Goal: Task Accomplishment & Management: Use online tool/utility

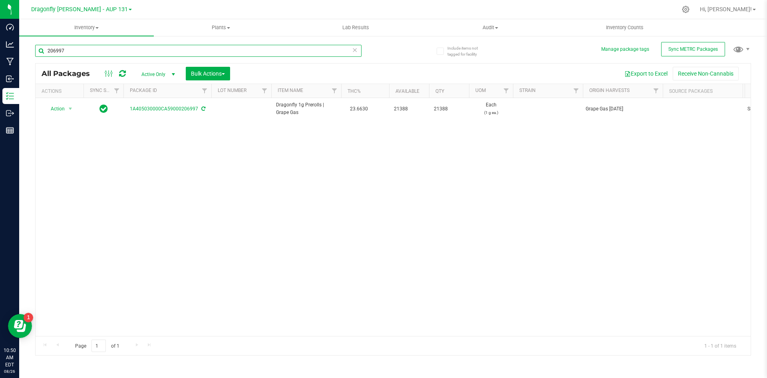
click at [188, 54] on input "206997" at bounding box center [198, 51] width 327 height 12
click at [203, 50] on input "206997" at bounding box center [198, 51] width 327 height 12
type input "170477"
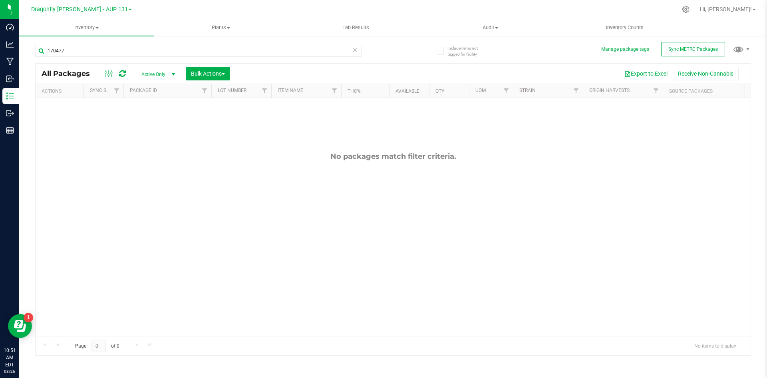
click at [357, 51] on icon at bounding box center [355, 50] width 6 height 10
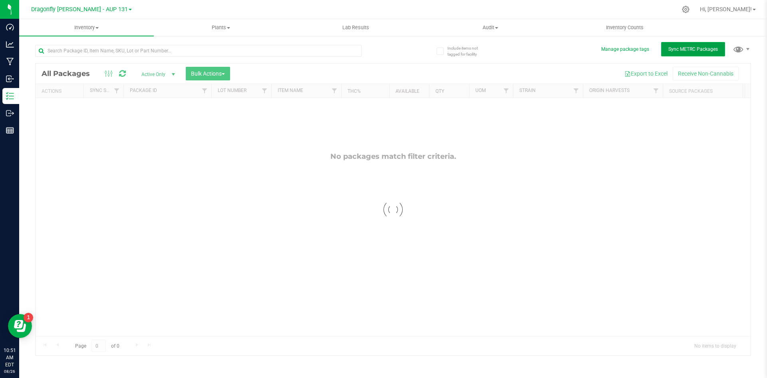
click at [681, 48] on span "Sync METRC Packages" at bounding box center [694, 49] width 50 height 6
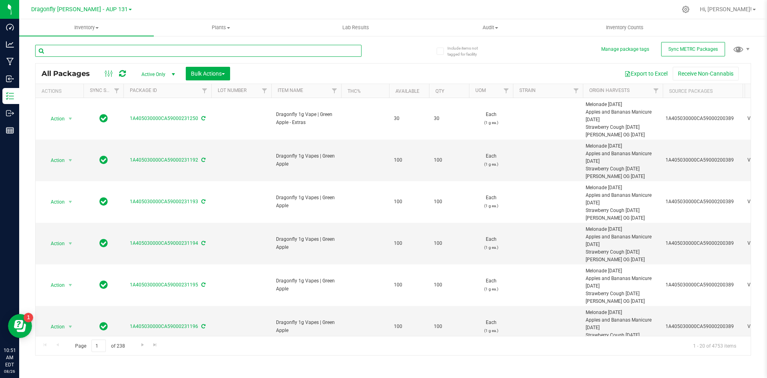
click at [241, 52] on input "text" at bounding box center [198, 51] width 327 height 12
type input "170477"
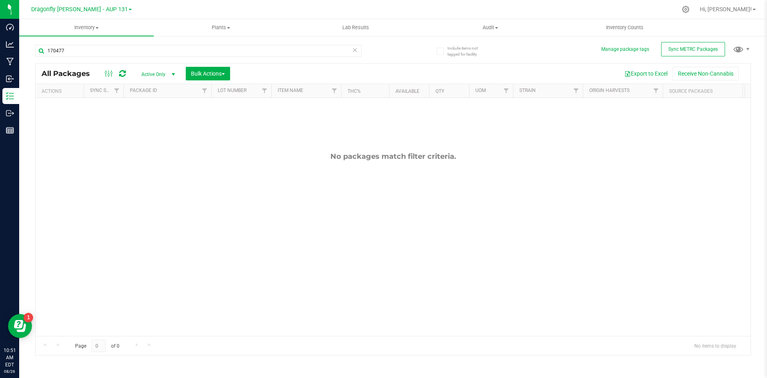
click at [353, 49] on icon at bounding box center [355, 50] width 6 height 10
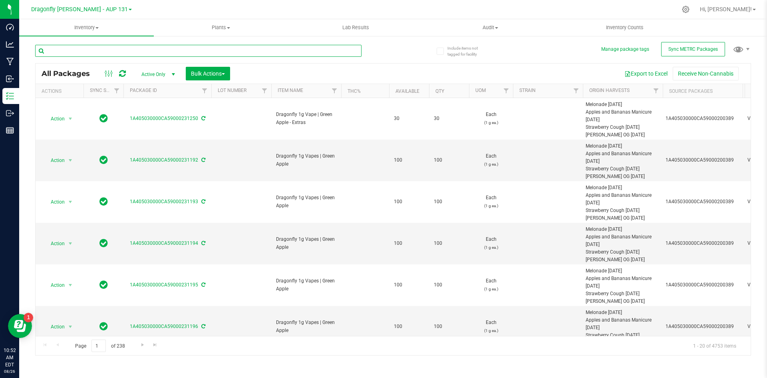
click at [253, 55] on input "text" at bounding box center [198, 51] width 327 height 12
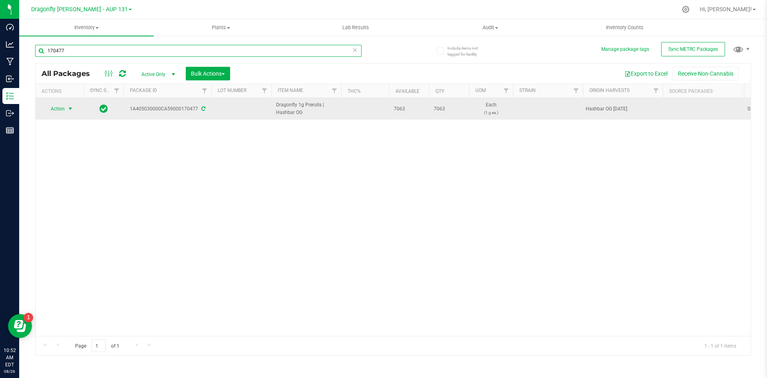
type input "170477"
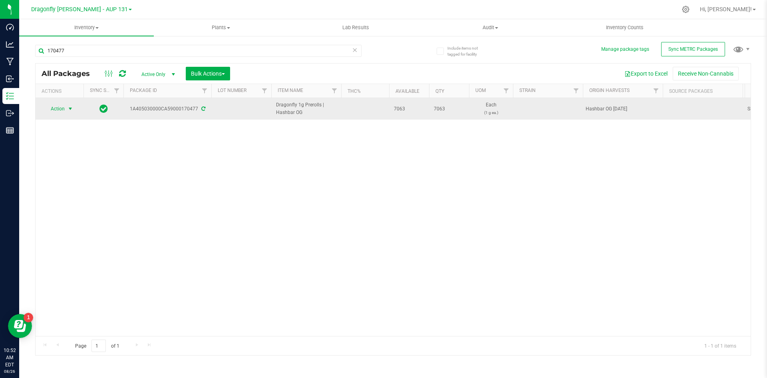
click at [60, 107] on span "Action" at bounding box center [55, 108] width 22 height 11
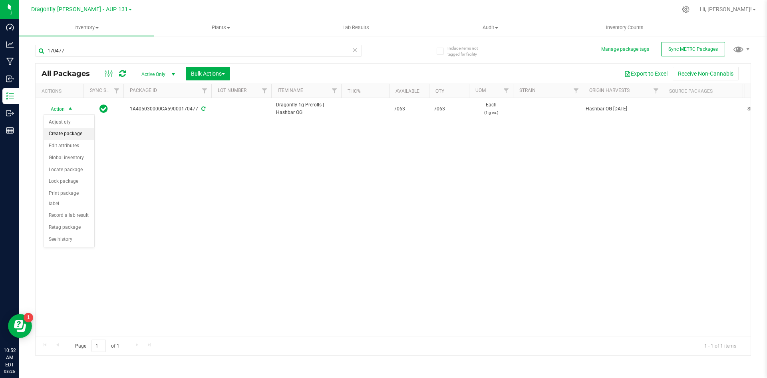
click at [65, 135] on li "Create package" at bounding box center [69, 134] width 50 height 12
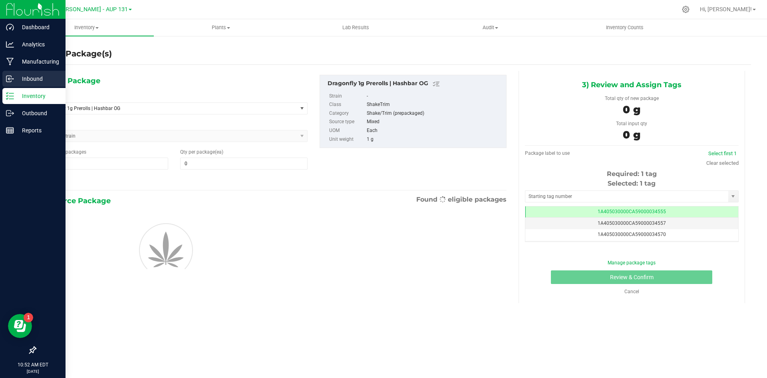
type input "0"
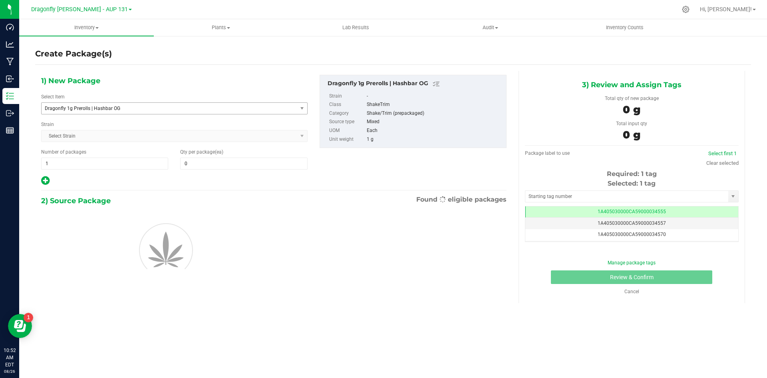
click at [179, 106] on span "Dragonfly 1g Prerolls | Hashbar OG" at bounding box center [164, 109] width 239 height 6
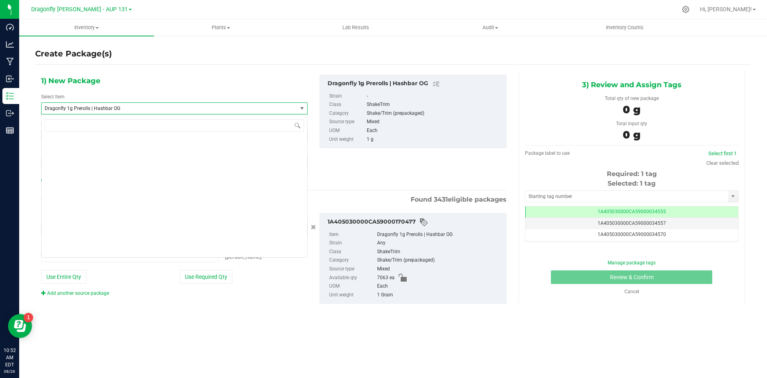
type input "0 ea"
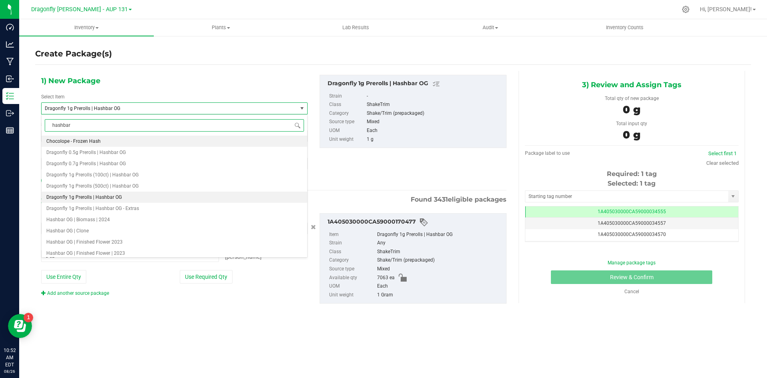
type input "hashbar"
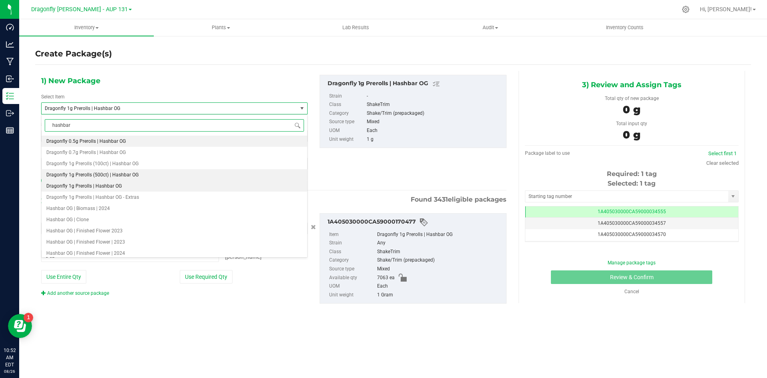
click at [135, 176] on span "Dragonfly 1g Prerolls (500ct) | Hashbar OG" at bounding box center [92, 175] width 92 height 6
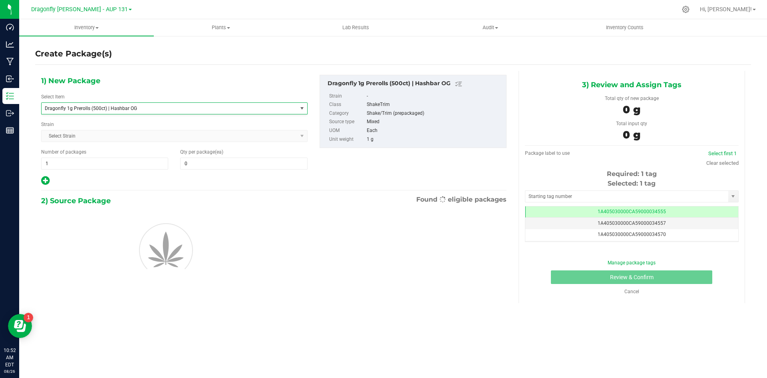
type input "0"
click at [122, 165] on span "1 1" at bounding box center [104, 163] width 127 height 12
click at [122, 165] on input "1" at bounding box center [105, 163] width 126 height 11
type input "14"
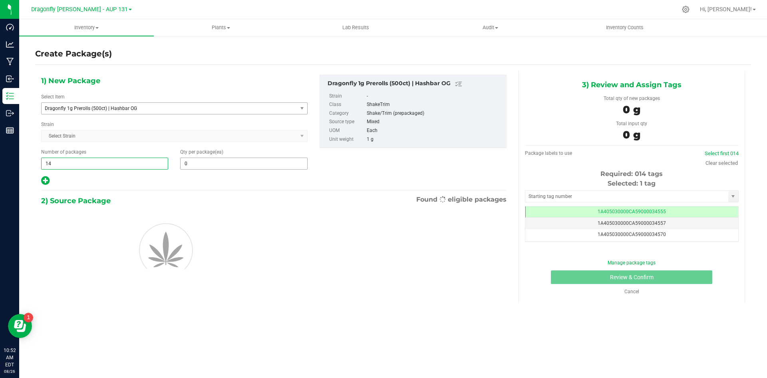
type input "14"
click at [215, 167] on span "0 0" at bounding box center [243, 163] width 127 height 12
type input "5"
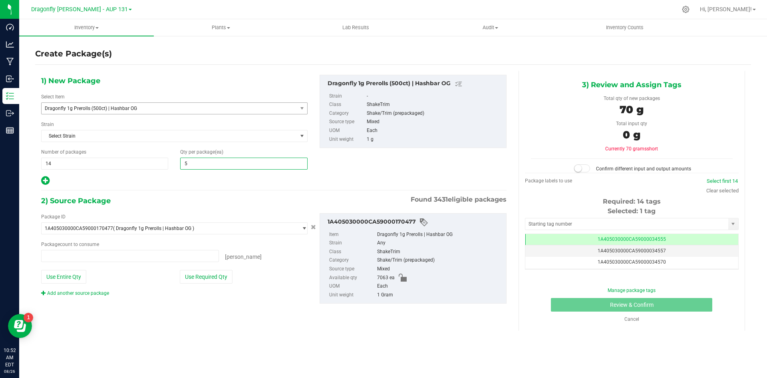
type input "0 ea"
type input "500"
click at [225, 280] on button "Use Required Qty" at bounding box center [206, 277] width 53 height 14
type input "7000 ea"
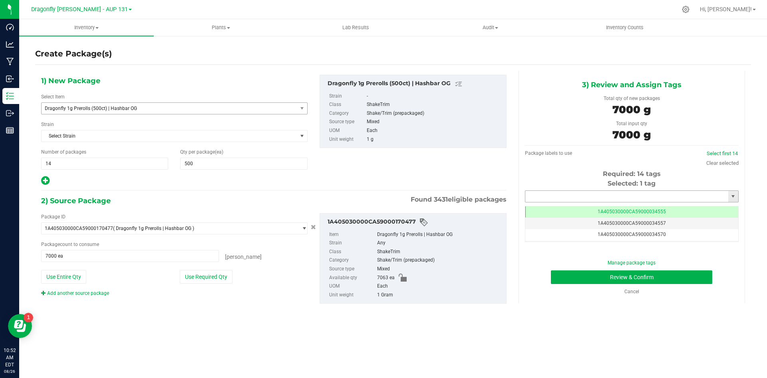
click at [625, 199] on input "text" at bounding box center [627, 196] width 203 height 11
click at [570, 213] on li "1A405030000CA59000224593" at bounding box center [632, 210] width 213 height 12
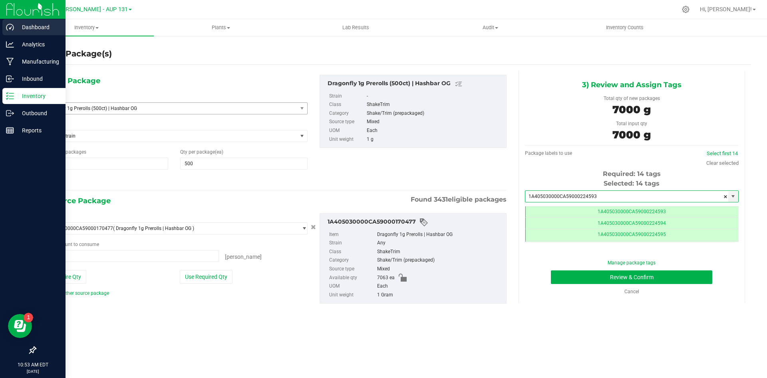
scroll to position [0, 0]
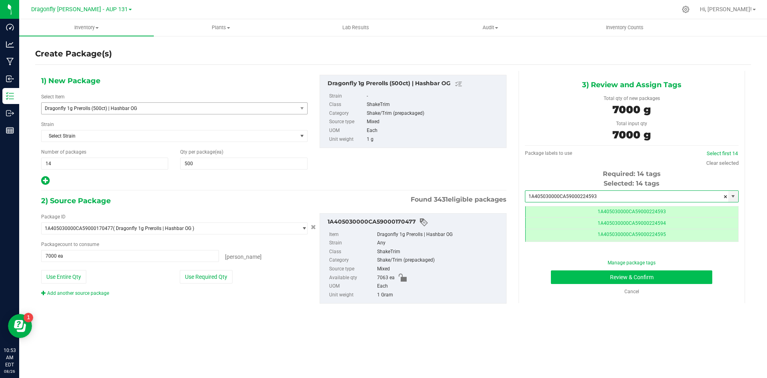
type input "1A405030000CA59000224593"
click at [660, 272] on button "Review & Confirm" at bounding box center [631, 277] width 161 height 14
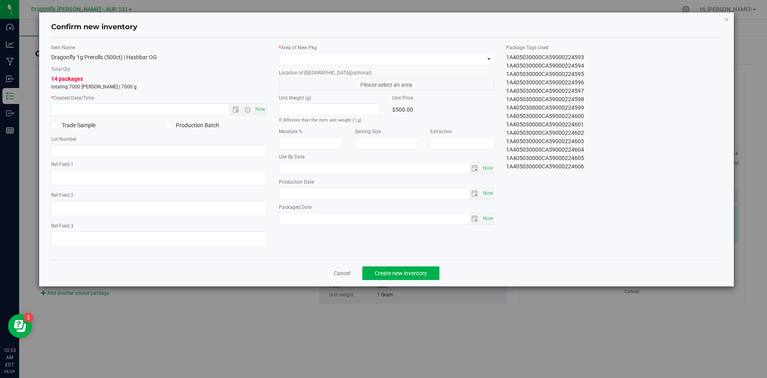
drag, startPoint x: 584, startPoint y: 167, endPoint x: 571, endPoint y: 167, distance: 12.8
click at [572, 167] on div "1A405030000CA59000224606" at bounding box center [614, 166] width 216 height 8
click at [262, 107] on span "Now" at bounding box center [260, 110] width 14 height 12
type input "8/26/2025 10:53 AM"
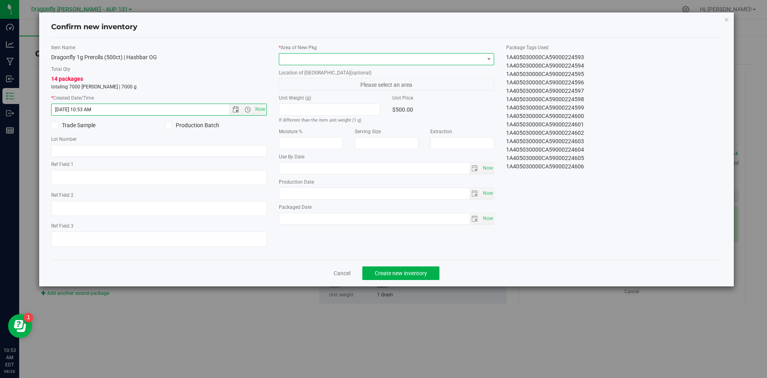
click at [318, 56] on span at bounding box center [381, 59] width 205 height 11
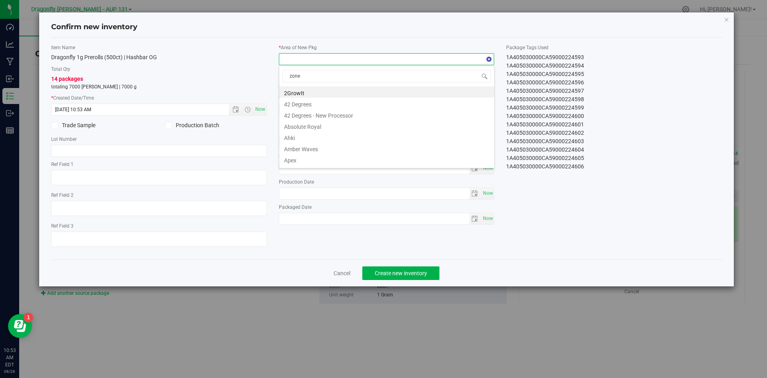
type input "zone 1"
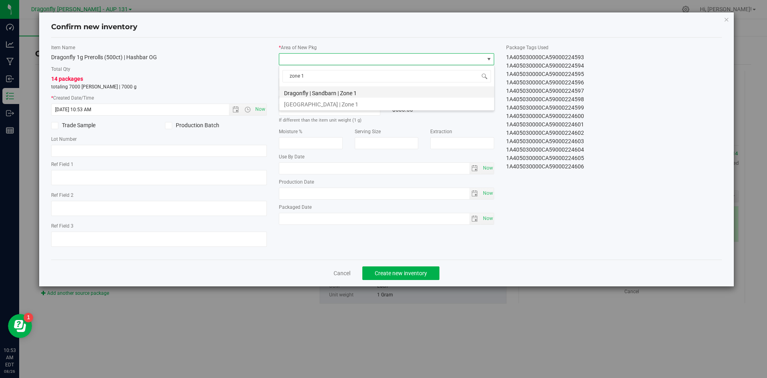
click at [342, 94] on li "Dragonfly | Sandbarn | Zone 1" at bounding box center [386, 91] width 215 height 11
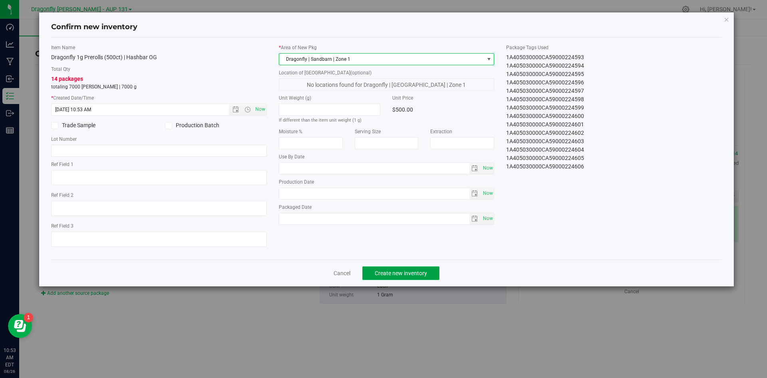
click at [386, 271] on span "Create new inventory" at bounding box center [401, 273] width 52 height 6
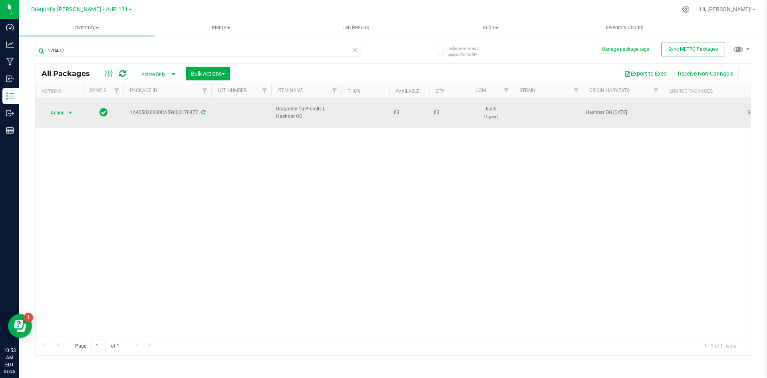
click at [59, 110] on span "Action" at bounding box center [55, 112] width 22 height 11
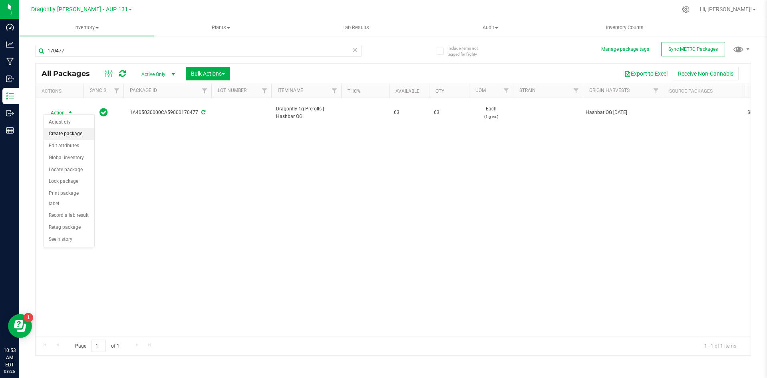
click at [80, 134] on li "Create package" at bounding box center [69, 134] width 50 height 12
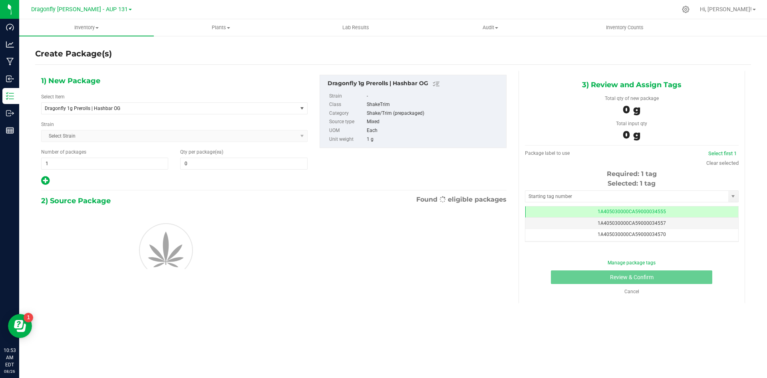
type input "0"
click at [141, 104] on span "Dragonfly 1g Prerolls | Hashbar OG" at bounding box center [170, 108] width 256 height 11
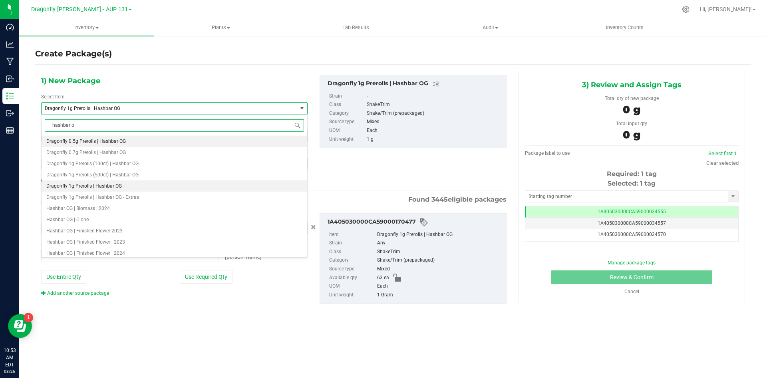
type input "hashbar og"
type input "0 ea"
click at [116, 197] on span "Dragonfly 1g Prerolls | Hashbar OG - Extras" at bounding box center [92, 197] width 93 height 6
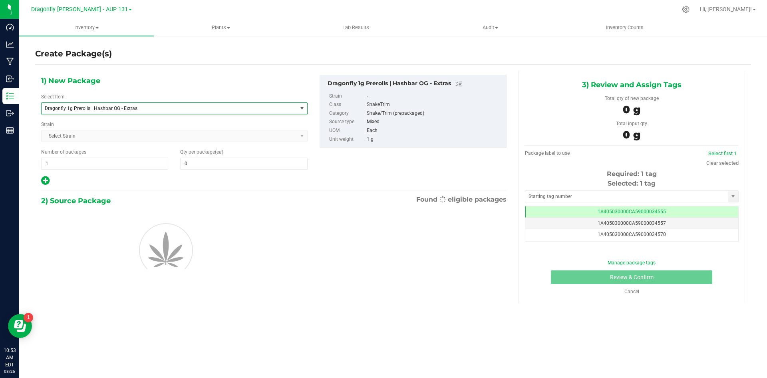
type input "0"
click at [92, 164] on span "1 1" at bounding box center [104, 163] width 127 height 12
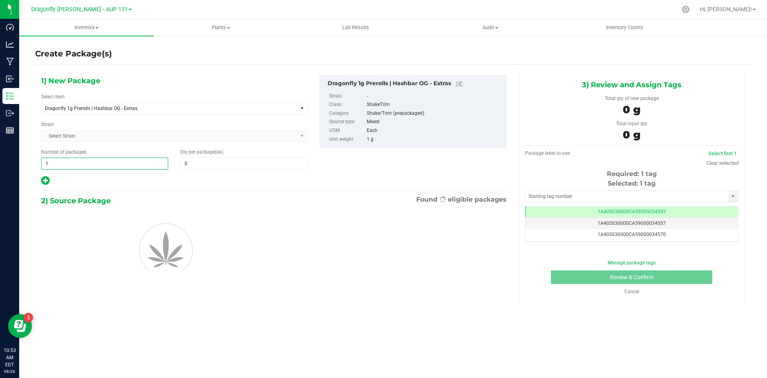
click at [92, 164] on input "1" at bounding box center [105, 163] width 126 height 11
click at [206, 165] on span "0 0" at bounding box center [243, 163] width 127 height 12
type input "63"
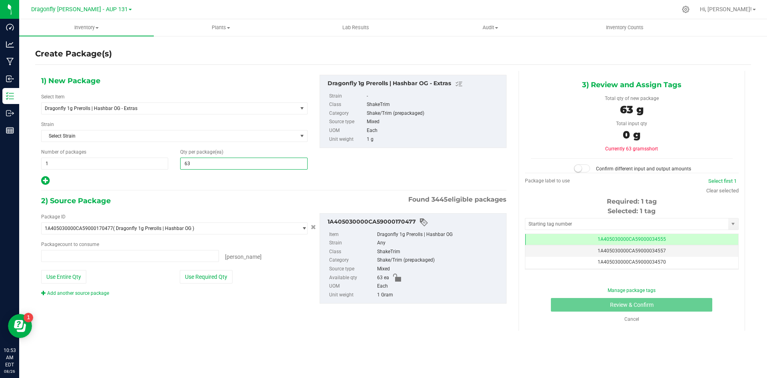
type input "0 ea"
type input "63"
click at [211, 281] on button "Use Required Qty" at bounding box center [206, 277] width 53 height 14
type input "63 ea"
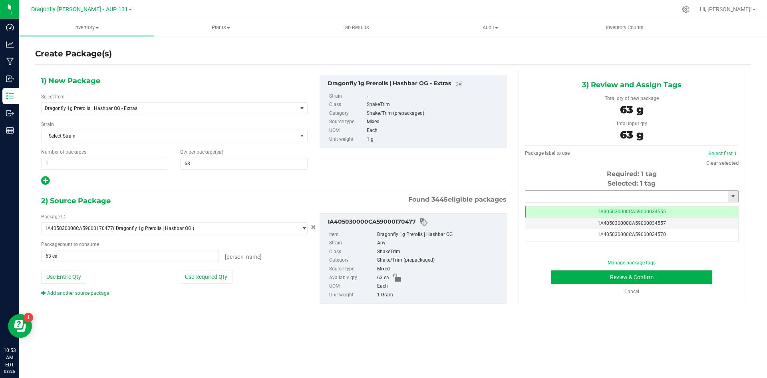
click at [626, 196] on input "text" at bounding box center [627, 196] width 203 height 11
click at [615, 208] on li "1A405030000CA59000224617" at bounding box center [632, 210] width 213 height 12
type input "1A405030000CA59000224617"
click at [646, 282] on button "Review & Confirm" at bounding box center [631, 277] width 161 height 14
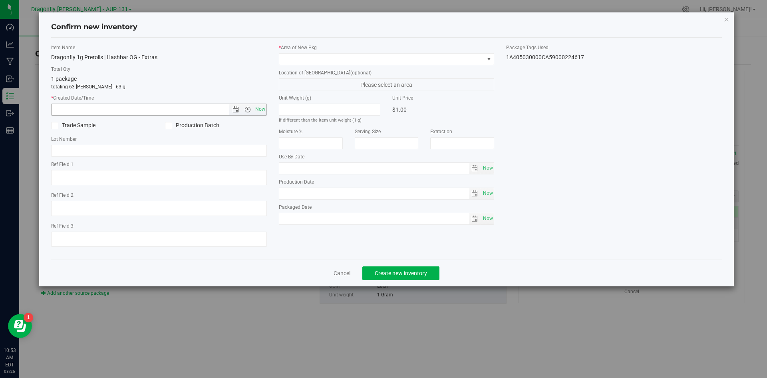
click at [257, 106] on span "Now" at bounding box center [260, 110] width 14 height 12
type input "8/26/2025 10:53 AM"
click at [323, 56] on span at bounding box center [381, 59] width 205 height 11
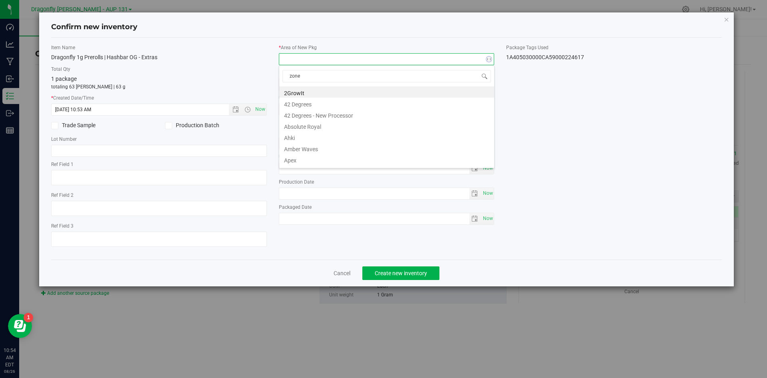
type input "zone 1"
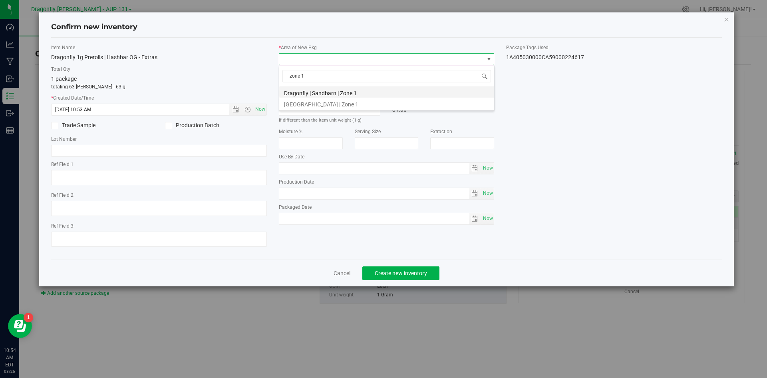
click at [319, 92] on li "Dragonfly | Sandbarn | Zone 1" at bounding box center [386, 91] width 215 height 11
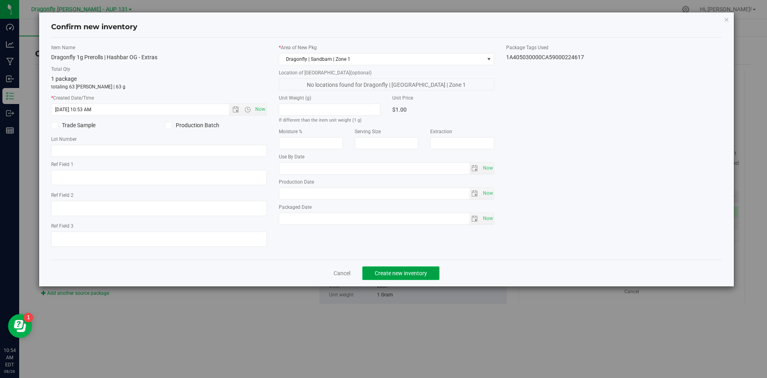
click at [400, 273] on span "Create new inventory" at bounding box center [401, 273] width 52 height 6
